Goal: Transaction & Acquisition: Purchase product/service

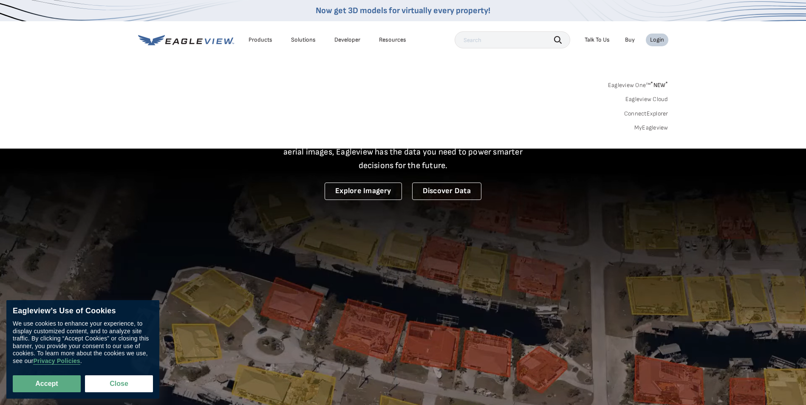
click at [658, 40] on div "Login" at bounding box center [657, 40] width 14 height 8
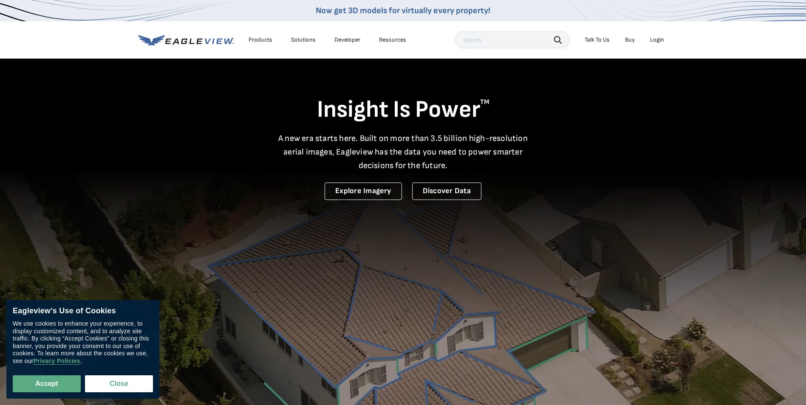
click at [658, 40] on div "Login" at bounding box center [657, 40] width 14 height 8
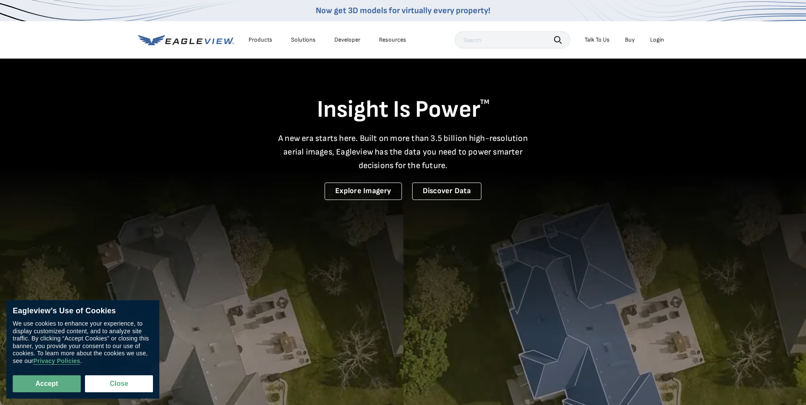
click at [654, 39] on div "Login" at bounding box center [657, 40] width 14 height 8
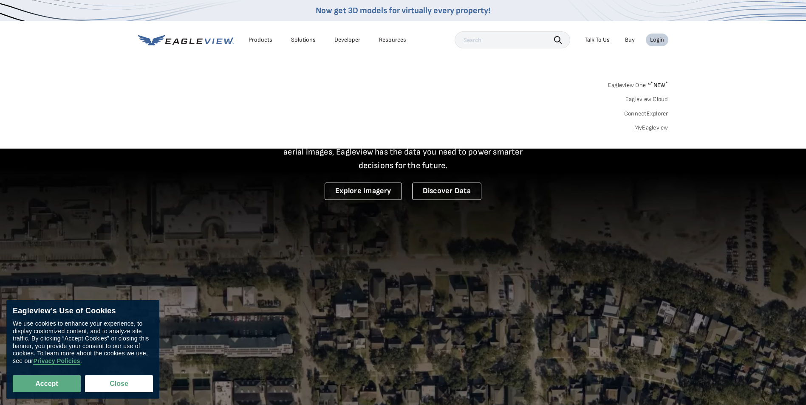
click at [644, 127] on link "MyEagleview" at bounding box center [651, 128] width 34 height 8
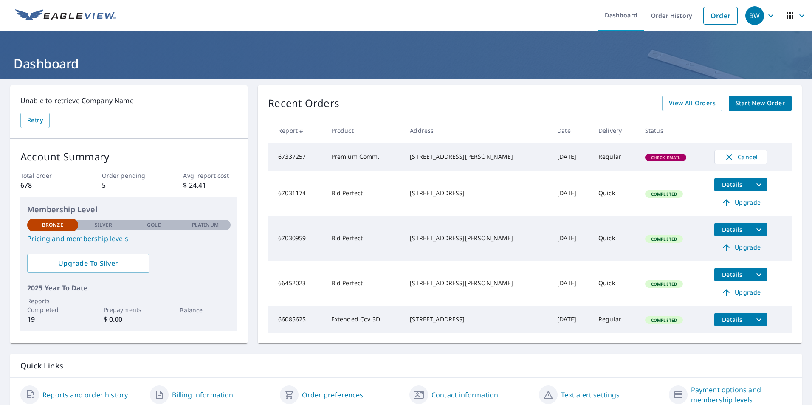
click at [745, 102] on span "Start New Order" at bounding box center [760, 103] width 49 height 11
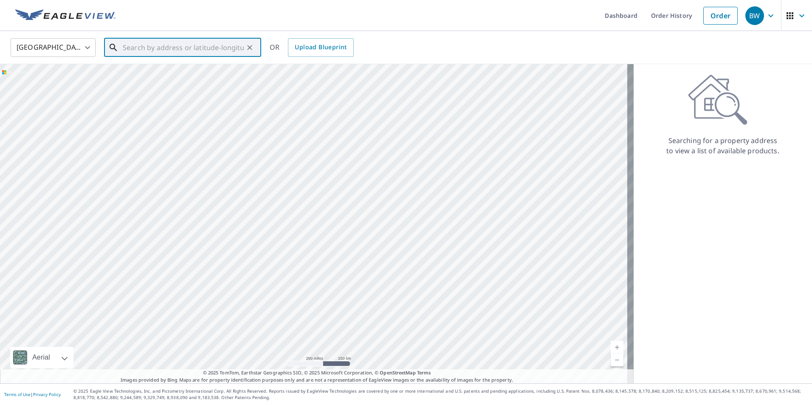
paste input "5210 71st St, Sacramento, CA 95820"
type input "5210 71st St Sacramento, CA 95820"
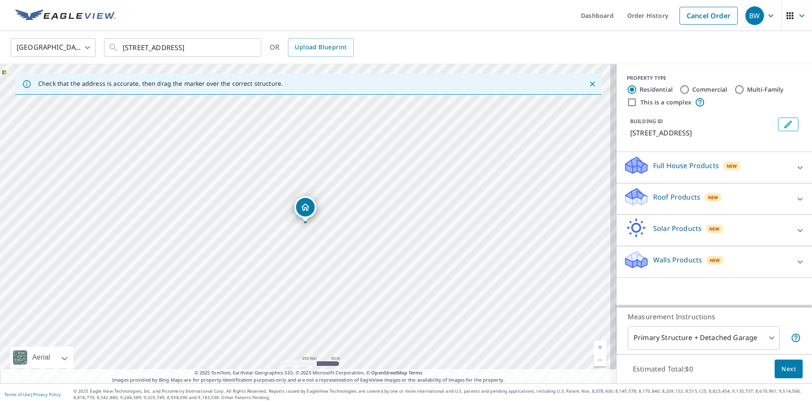
click at [675, 194] on p "Roof Products" at bounding box center [676, 197] width 47 height 10
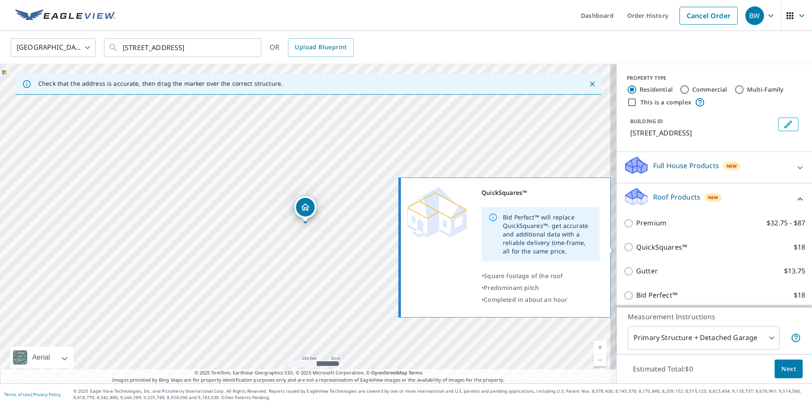
click at [655, 248] on p "QuickSquares™" at bounding box center [661, 247] width 51 height 11
click at [636, 248] on input "QuickSquares™ $18" at bounding box center [630, 247] width 13 height 10
checkbox input "true"
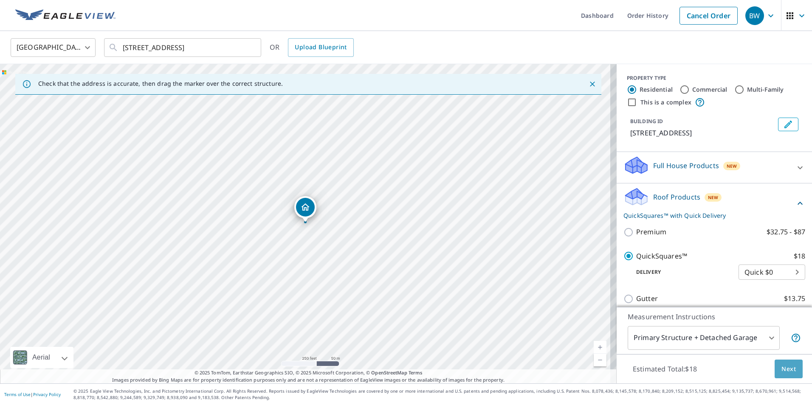
click at [785, 370] on span "Next" at bounding box center [789, 369] width 14 height 11
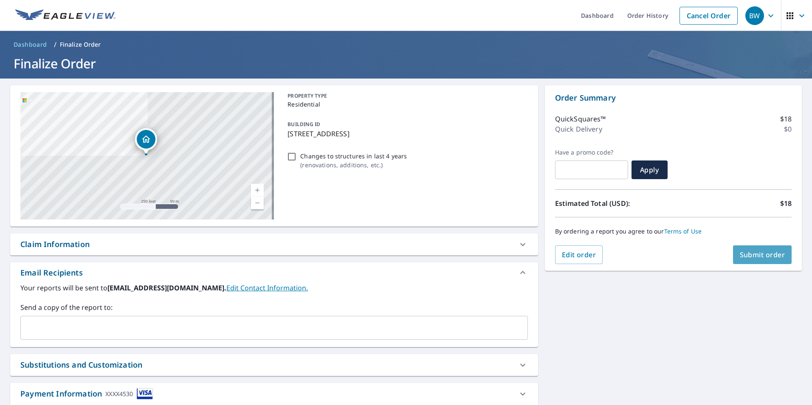
click at [771, 253] on span "Submit order" at bounding box center [762, 254] width 45 height 9
